Goal: Information Seeking & Learning: Learn about a topic

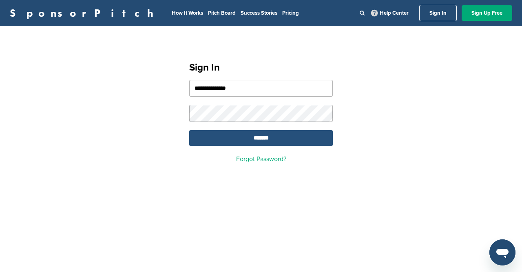
click at [255, 141] on input "*******" at bounding box center [261, 138] width 144 height 16
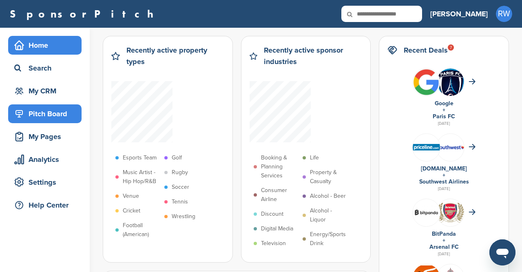
click at [45, 114] on div "Pitch Board" at bounding box center [46, 113] width 69 height 15
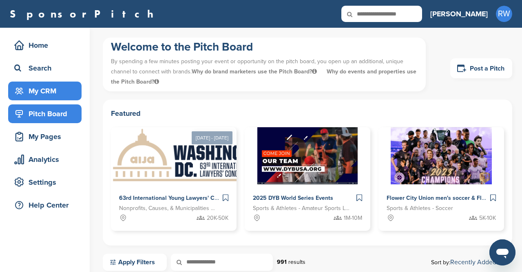
click at [49, 93] on div "My CRM" at bounding box center [46, 91] width 69 height 15
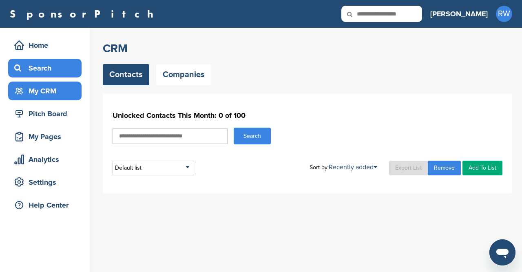
click at [36, 62] on div "Search" at bounding box center [46, 68] width 69 height 15
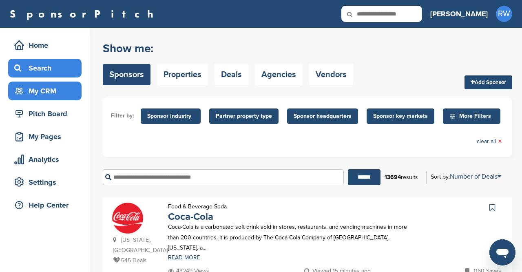
click at [35, 93] on div "My CRM" at bounding box center [46, 91] width 69 height 15
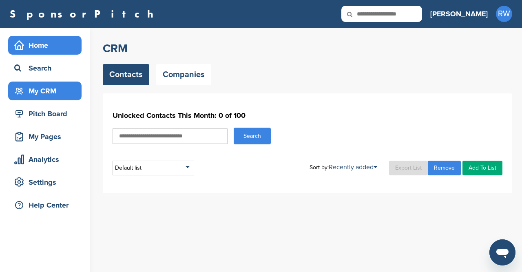
click at [37, 42] on div "Home" at bounding box center [46, 45] width 69 height 15
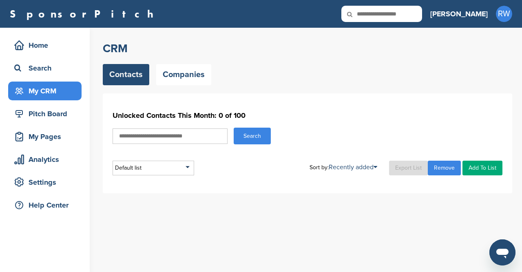
click at [126, 74] on link "Contacts" at bounding box center [126, 74] width 46 height 21
click at [186, 77] on link "Companies" at bounding box center [183, 74] width 55 height 21
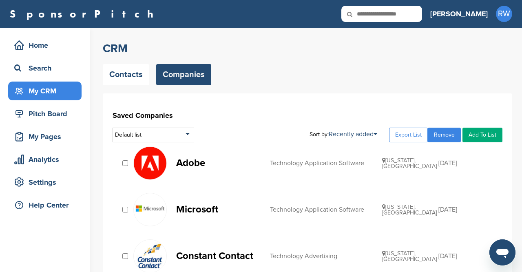
click at [197, 159] on p "Adobe" at bounding box center [219, 163] width 86 height 10
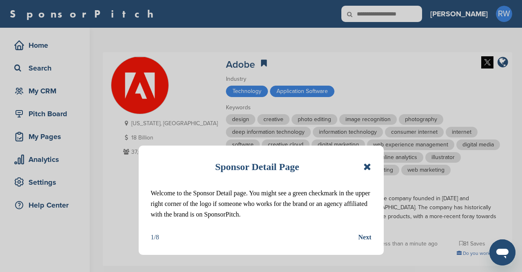
click at [368, 235] on div "Next" at bounding box center [364, 237] width 13 height 11
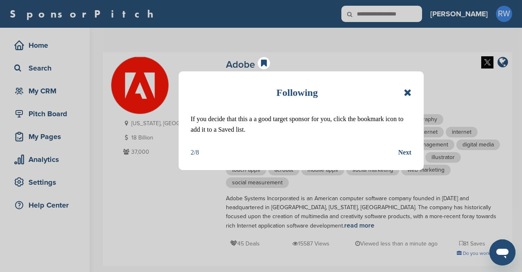
click at [406, 151] on div "Next" at bounding box center [404, 152] width 13 height 11
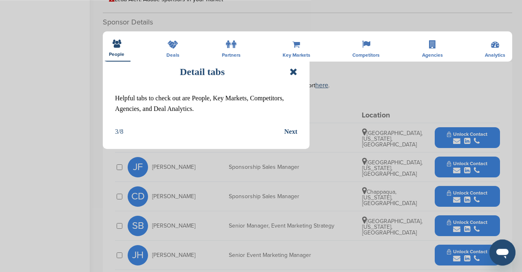
scroll to position [290, 0]
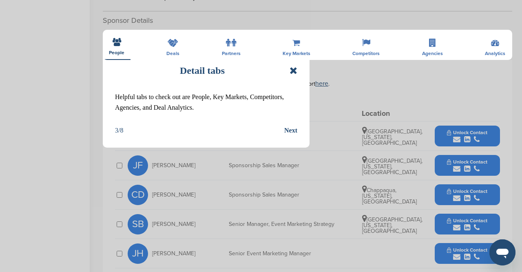
click at [408, 74] on div "Detail tabs Helpful tabs to check out are People, Key Markets, Competitors, Age…" at bounding box center [261, 136] width 522 height 272
click at [292, 132] on div "Next" at bounding box center [290, 130] width 13 height 11
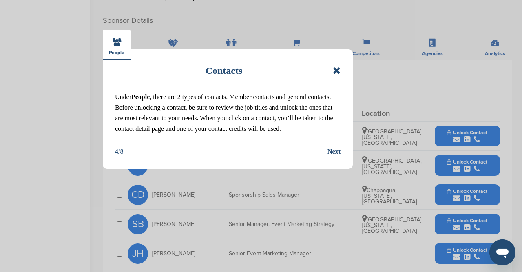
click at [338, 152] on div "Next" at bounding box center [333, 151] width 13 height 11
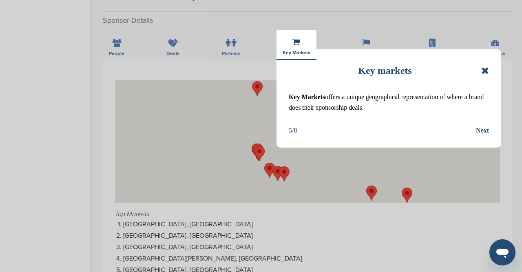
click at [484, 131] on div "Next" at bounding box center [482, 130] width 13 height 11
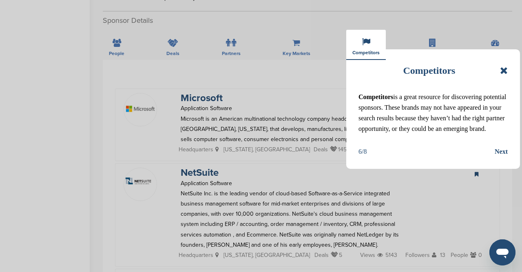
click at [505, 155] on div "Next" at bounding box center [501, 151] width 13 height 11
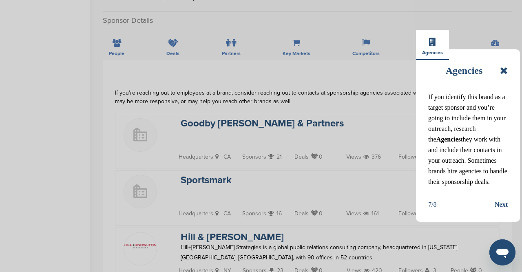
click at [501, 200] on div "Next" at bounding box center [501, 204] width 13 height 11
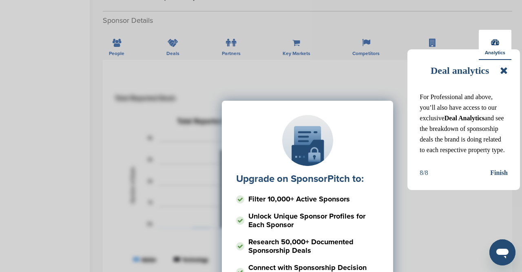
click at [499, 173] on div "Upgrade on SponsorPitch to: Filter 10,000+ Active Sponsors Unlock Unique Sponso…" at bounding box center [307, 182] width 385 height 204
click at [499, 171] on div "Upgrade on SponsorPitch to: Filter 10,000+ Active Sponsors Unlock Unique Sponso…" at bounding box center [307, 182] width 385 height 204
click at [508, 71] on div "Deal analytics For Professional and above, you’ll also have access to our exclu…" at bounding box center [463, 119] width 113 height 141
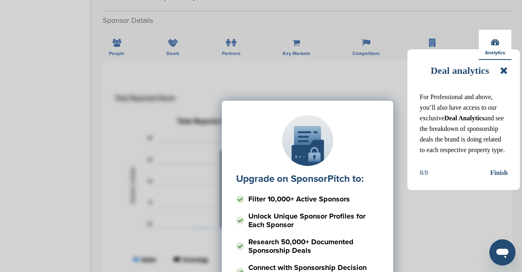
click at [503, 73] on icon at bounding box center [504, 71] width 8 height 10
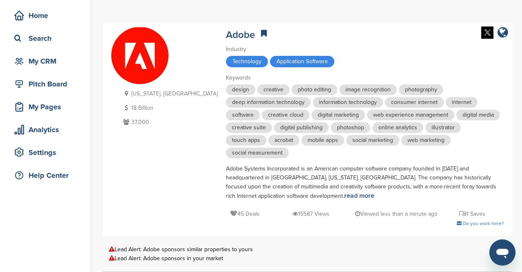
scroll to position [0, 0]
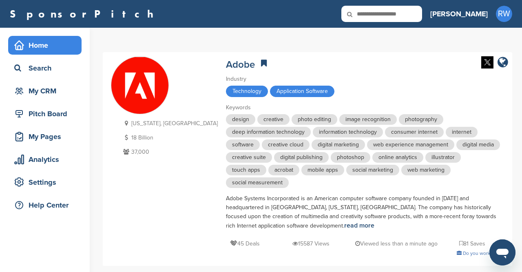
click at [43, 49] on div "Home" at bounding box center [46, 45] width 69 height 15
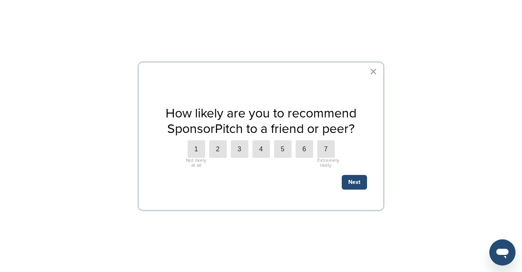
click at [375, 72] on button "×" at bounding box center [373, 71] width 8 height 13
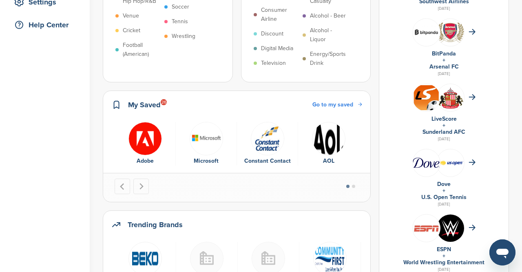
scroll to position [181, 0]
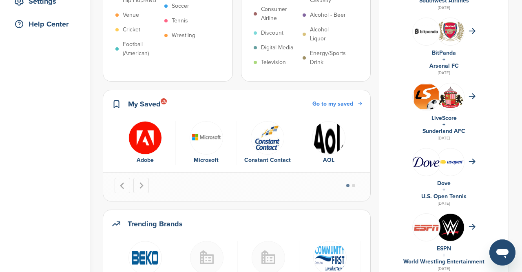
click at [138, 137] on img "1 of 6" at bounding box center [144, 137] width 33 height 33
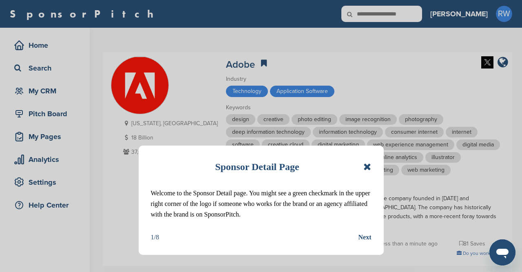
click at [372, 167] on div "Sponsor Detail Page Welcome to the Sponsor Detail page. You might see a green c…" at bounding box center [261, 200] width 245 height 109
click at [367, 168] on icon at bounding box center [367, 167] width 8 height 10
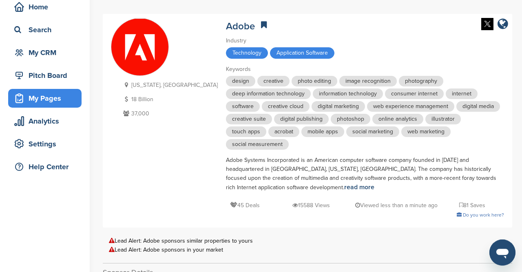
scroll to position [36, 0]
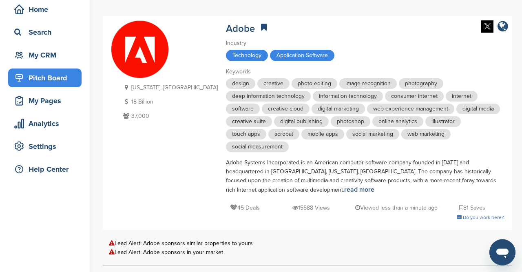
click at [39, 72] on div "Pitch Board" at bounding box center [46, 78] width 69 height 15
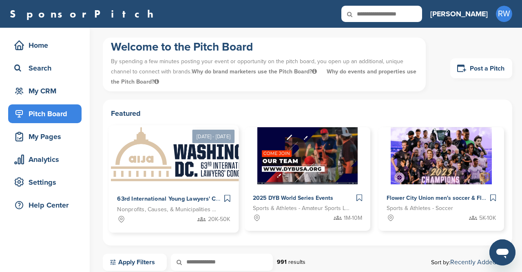
click at [176, 158] on img at bounding box center [193, 154] width 168 height 59
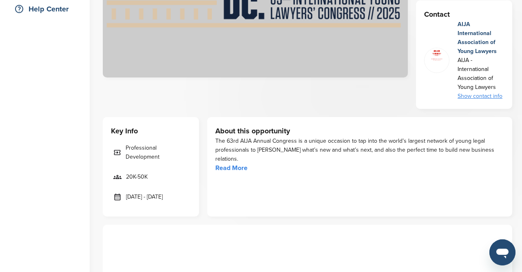
scroll to position [202, 0]
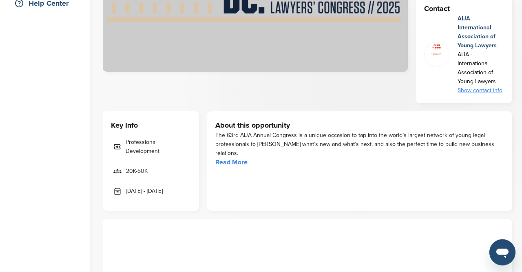
click at [235, 158] on link "Read More" at bounding box center [231, 162] width 32 height 8
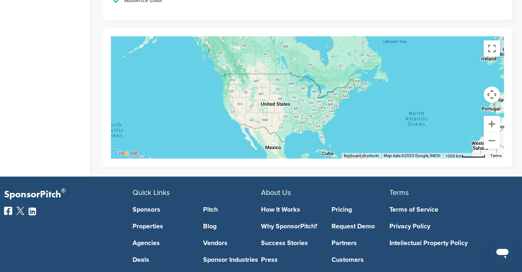
scroll to position [1646, 0]
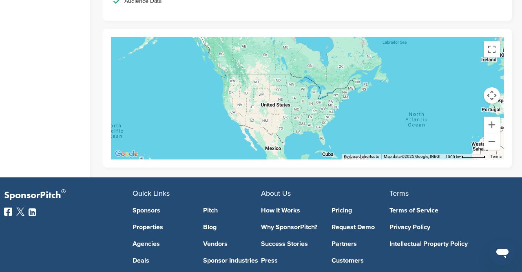
click at [287, 207] on link "How It Works" at bounding box center [290, 210] width 58 height 7
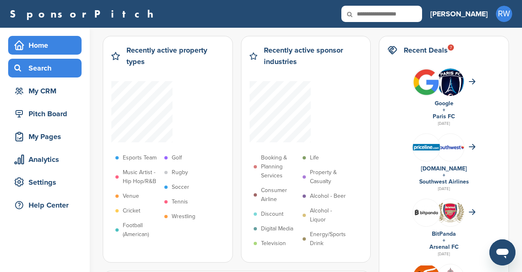
click at [35, 72] on div "Search" at bounding box center [46, 68] width 69 height 15
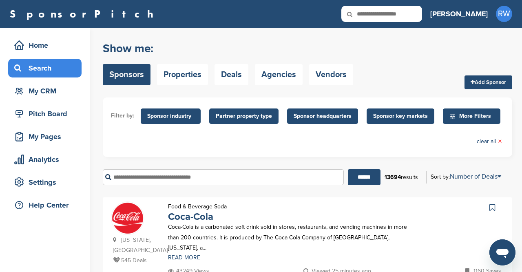
click at [184, 184] on input "text" at bounding box center [223, 177] width 241 height 16
type input "**********"
click at [364, 176] on input "******" at bounding box center [364, 177] width 33 height 16
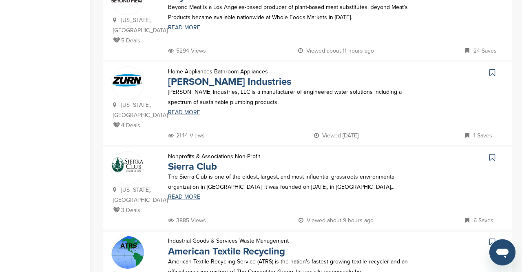
scroll to position [731, 0]
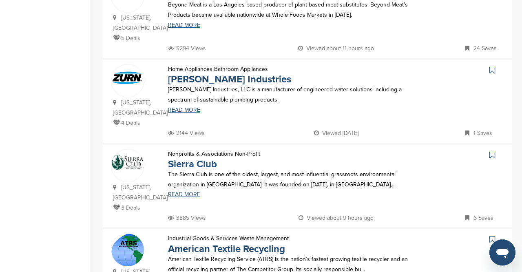
click at [192, 158] on link "Sierra Club" at bounding box center [192, 164] width 49 height 12
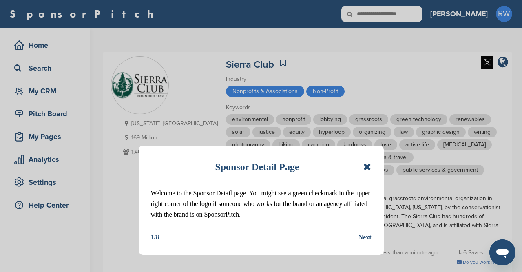
click at [368, 166] on icon at bounding box center [367, 167] width 8 height 10
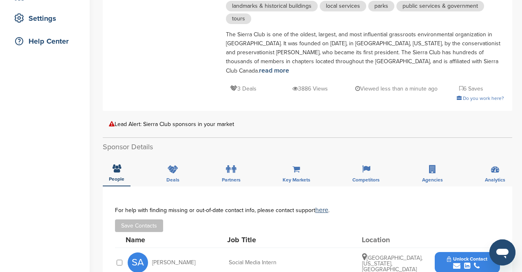
scroll to position [164, 0]
click at [166, 156] on div "Deals" at bounding box center [172, 171] width 25 height 30
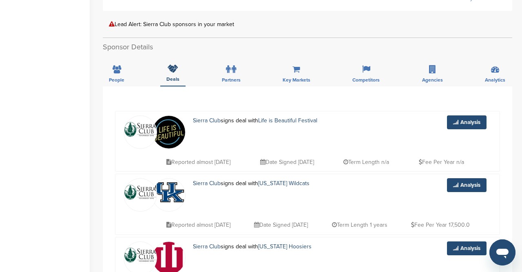
scroll to position [260, 0]
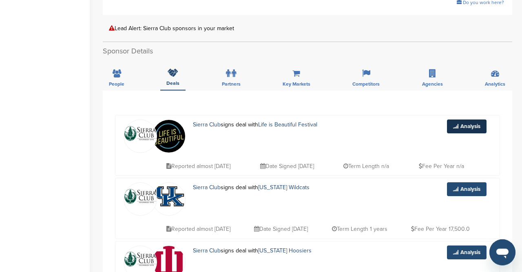
click at [473, 119] on link "Analysis" at bounding box center [467, 126] width 40 height 14
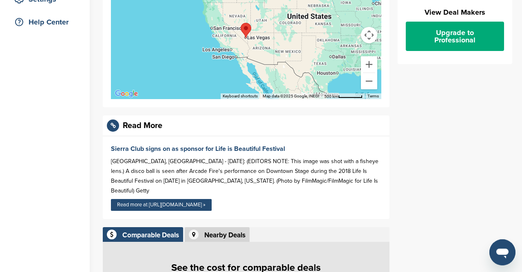
scroll to position [185, 0]
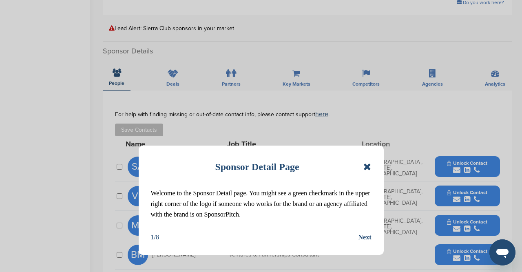
click at [369, 165] on icon at bounding box center [367, 167] width 8 height 10
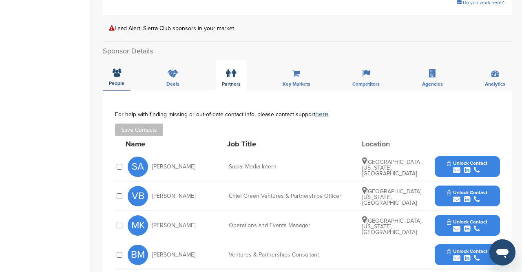
click at [227, 69] on icon at bounding box center [228, 73] width 4 height 8
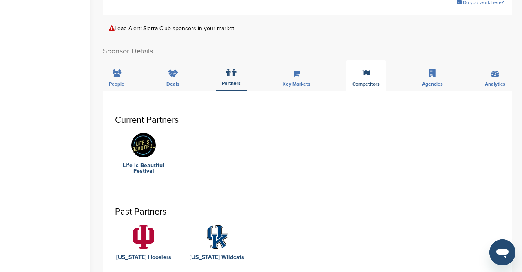
click at [124, 82] on span "Competitors" at bounding box center [116, 84] width 15 height 5
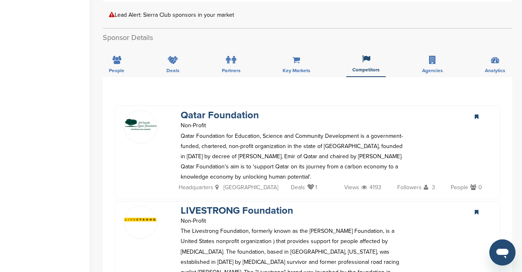
scroll to position [273, 0]
click at [307, 184] on icon at bounding box center [311, 187] width 8 height 6
click at [307, 183] on p "1" at bounding box center [312, 189] width 10 height 12
click at [226, 110] on link "Qatar Foundation" at bounding box center [220, 116] width 78 height 12
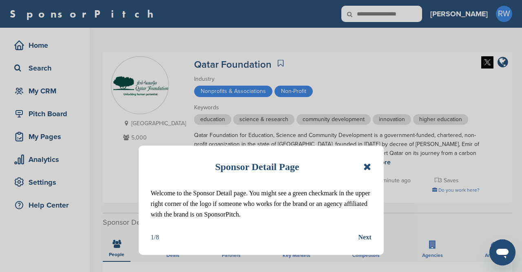
click at [371, 167] on icon at bounding box center [367, 167] width 8 height 10
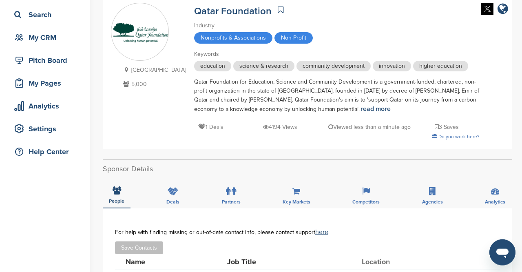
scroll to position [57, 0]
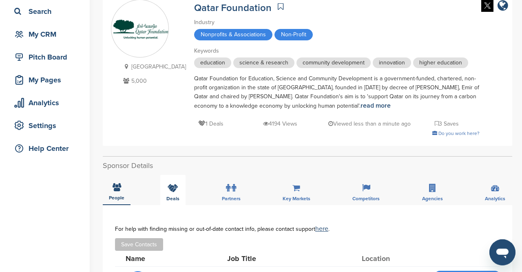
click at [168, 190] on icon at bounding box center [173, 188] width 11 height 8
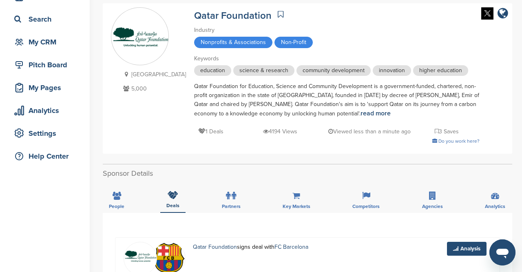
scroll to position [49, 0]
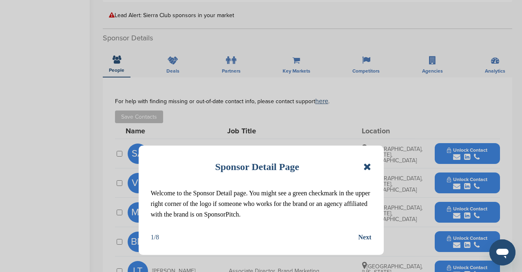
click at [370, 167] on icon at bounding box center [367, 167] width 8 height 10
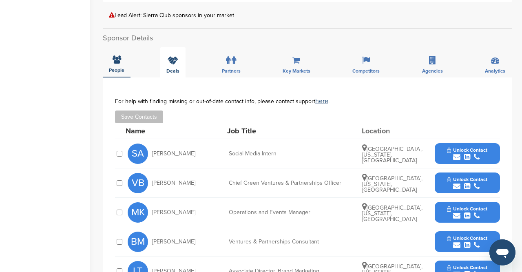
click at [173, 47] on div "Deals" at bounding box center [172, 62] width 25 height 30
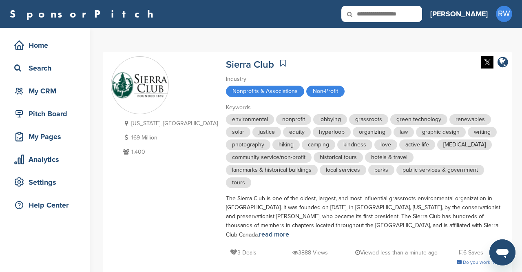
click at [181, 13] on div "SponsorPitch" at bounding box center [216, 14] width 412 height 16
